Goal: Task Accomplishment & Management: Use online tool/utility

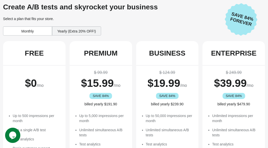
scroll to position [23, 0]
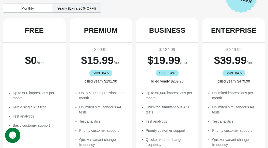
click at [80, 11] on div "Yearly (Extra 20% OFF!)" at bounding box center [76, 8] width 49 height 9
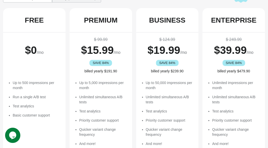
scroll to position [0, 0]
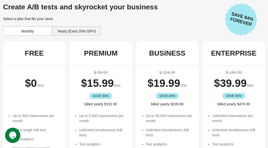
click at [30, 32] on div "Monthly" at bounding box center [27, 30] width 49 height 9
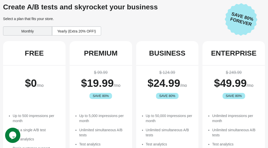
click at [98, 35] on div "Yearly (Extra 20% OFF!)" at bounding box center [76, 30] width 49 height 9
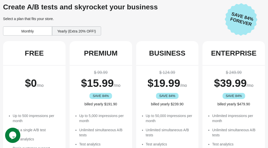
click at [46, 33] on div "Monthly" at bounding box center [27, 30] width 49 height 9
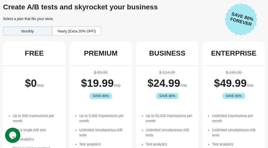
click at [67, 28] on div "Yearly (Extra 20% OFF!)" at bounding box center [76, 30] width 49 height 9
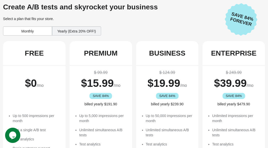
click at [40, 31] on div "Monthly" at bounding box center [27, 30] width 49 height 9
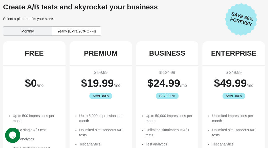
click at [74, 33] on div "Yearly (Extra 20% OFF!)" at bounding box center [76, 30] width 49 height 9
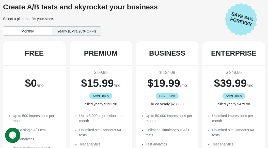
click at [36, 31] on div "Monthly" at bounding box center [27, 30] width 49 height 9
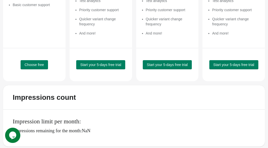
scroll to position [145, 0]
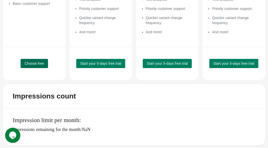
click at [42, 62] on span "Choose free" at bounding box center [34, 63] width 19 height 4
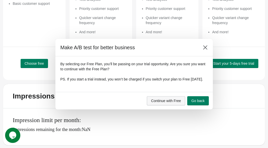
click at [176, 103] on span "Continue with Free" at bounding box center [166, 101] width 30 height 4
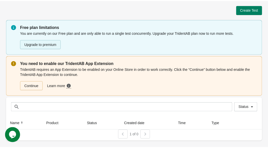
scroll to position [0, 0]
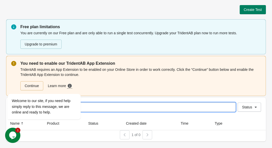
click at [119, 109] on input "text" at bounding box center [128, 107] width 214 height 9
click at [9, 89] on icon "Chat attention grabber" at bounding box center [11, 86] width 5 height 5
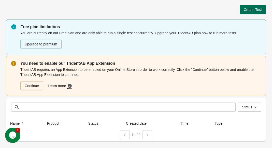
click at [246, 10] on span "Create Test" at bounding box center [252, 10] width 18 height 4
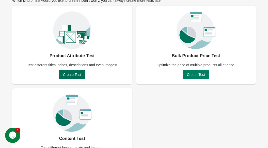
scroll to position [57, 0]
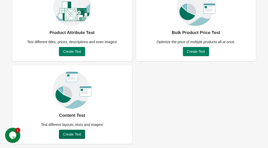
click at [77, 136] on span "Create Test" at bounding box center [72, 134] width 18 height 4
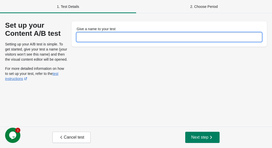
click at [104, 37] on input "Give a name to your test" at bounding box center [168, 37] width 185 height 9
type input "*********"
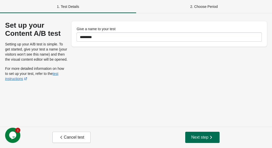
click at [203, 135] on span "Next step" at bounding box center [202, 137] width 22 height 5
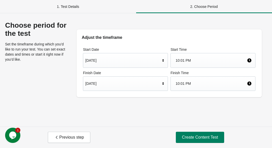
click at [108, 62] on div "[DATE]" at bounding box center [122, 61] width 75 height 10
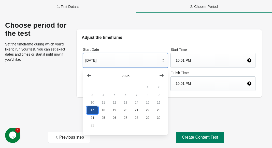
click at [94, 114] on button "17" at bounding box center [92, 110] width 11 height 8
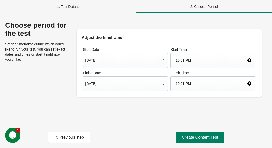
click at [181, 60] on div "10:01 PM" at bounding box center [210, 61] width 71 height 10
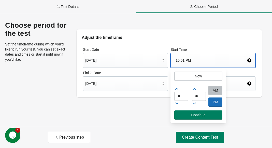
click at [216, 91] on div "AM" at bounding box center [215, 90] width 14 height 9
drag, startPoint x: 181, startPoint y: 98, endPoint x: 179, endPoint y: 99, distance: 2.6
click at [179, 99] on input "**" at bounding box center [181, 96] width 14 height 9
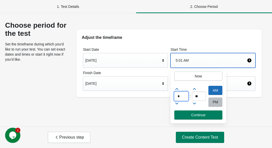
type input "*"
drag, startPoint x: 192, startPoint y: 96, endPoint x: 197, endPoint y: 96, distance: 4.6
click at [193, 97] on input "**" at bounding box center [199, 96] width 14 height 9
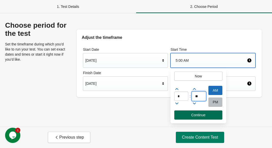
type input "**"
click at [211, 116] on span "Continue" at bounding box center [198, 115] width 40 height 4
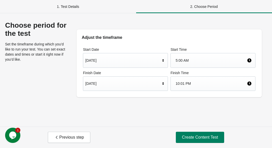
click at [116, 84] on div "[DATE]" at bounding box center [122, 84] width 75 height 10
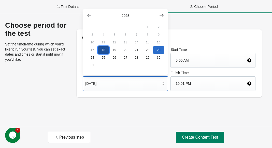
click at [103, 51] on button "18" at bounding box center [103, 50] width 11 height 8
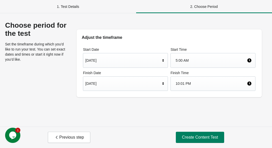
click at [195, 81] on div "10:01 PM" at bounding box center [210, 84] width 71 height 10
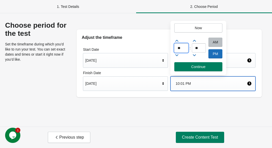
drag, startPoint x: 184, startPoint y: 49, endPoint x: 157, endPoint y: 48, distance: 26.7
click at [157, 48] on div "1. Test Details 2. Choose Period Choose period for the test Set the timeframe d…" at bounding box center [136, 74] width 272 height 148
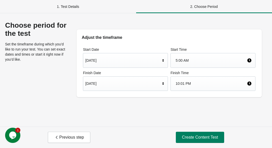
click at [200, 82] on div "10:01 PM" at bounding box center [210, 84] width 71 height 10
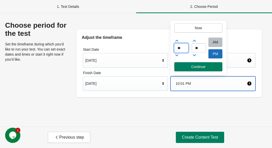
click at [179, 50] on input "**" at bounding box center [181, 47] width 14 height 9
type input "**"
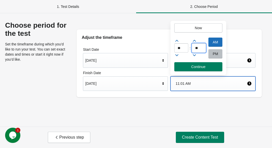
click at [199, 48] on input "**" at bounding box center [199, 47] width 14 height 9
type input "**"
click at [211, 51] on div "PM" at bounding box center [215, 53] width 14 height 9
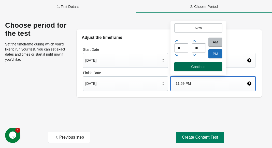
click at [210, 68] on span "Continue" at bounding box center [198, 67] width 40 height 4
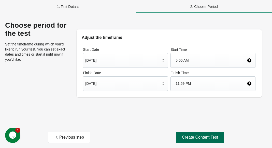
click at [194, 138] on span "Create Content Test" at bounding box center [200, 137] width 36 height 5
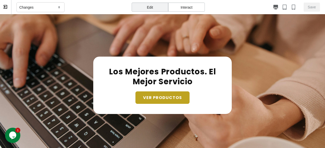
click at [187, 9] on div "Interact" at bounding box center [186, 7] width 37 height 9
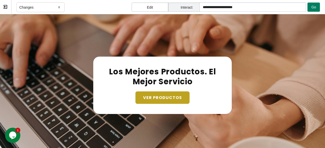
click at [158, 7] on div "Edit" at bounding box center [150, 7] width 37 height 9
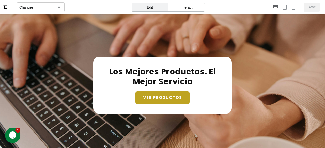
click at [180, 7] on div "Interact" at bounding box center [186, 7] width 37 height 9
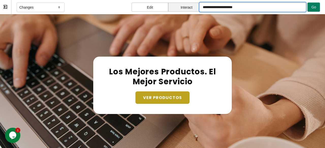
click at [238, 11] on input "**********" at bounding box center [252, 7] width 106 height 9
click at [245, 8] on input "**********" at bounding box center [252, 7] width 106 height 9
